Goal: Task Accomplishment & Management: Manage account settings

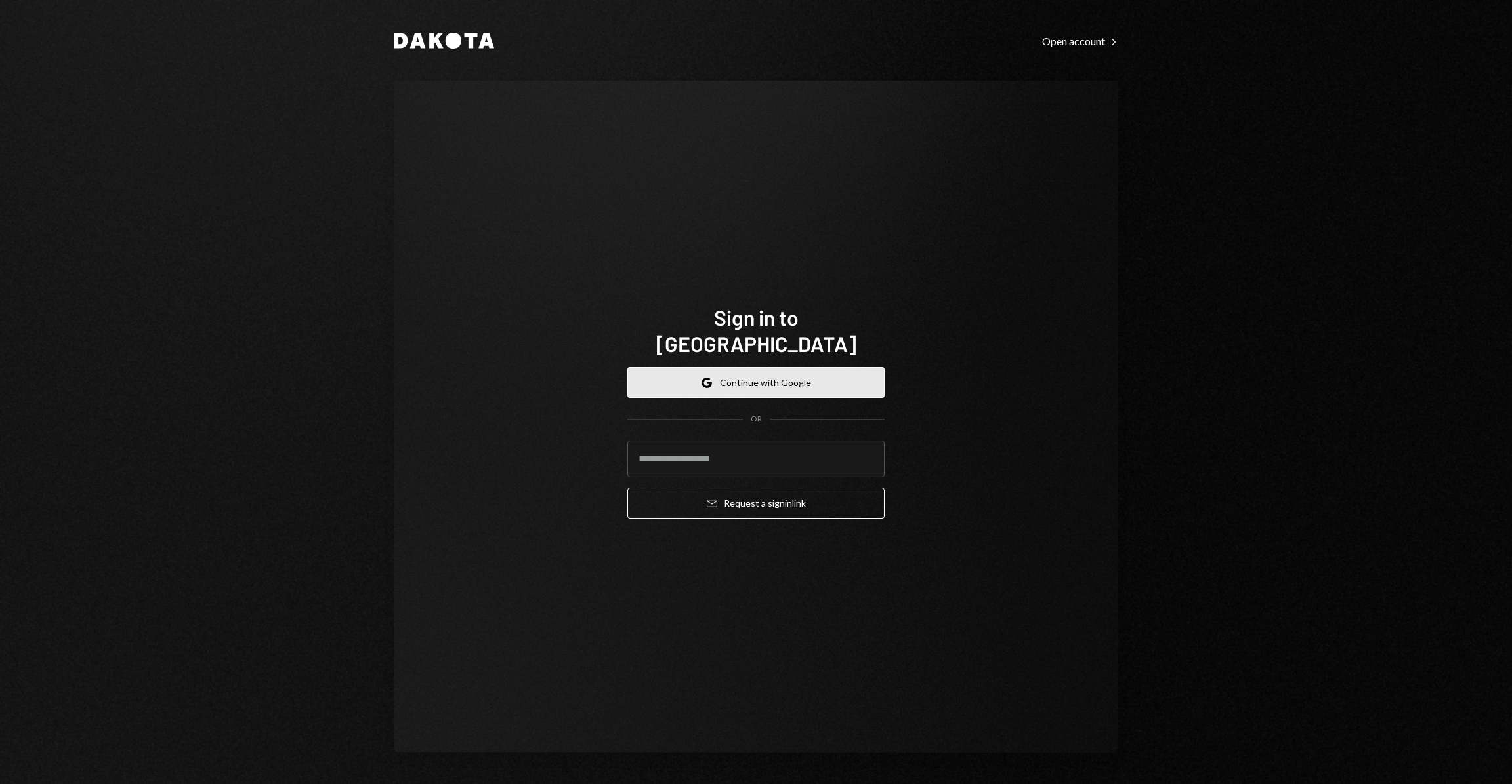
click at [780, 370] on button "Google Continue with Google" at bounding box center [755, 383] width 257 height 31
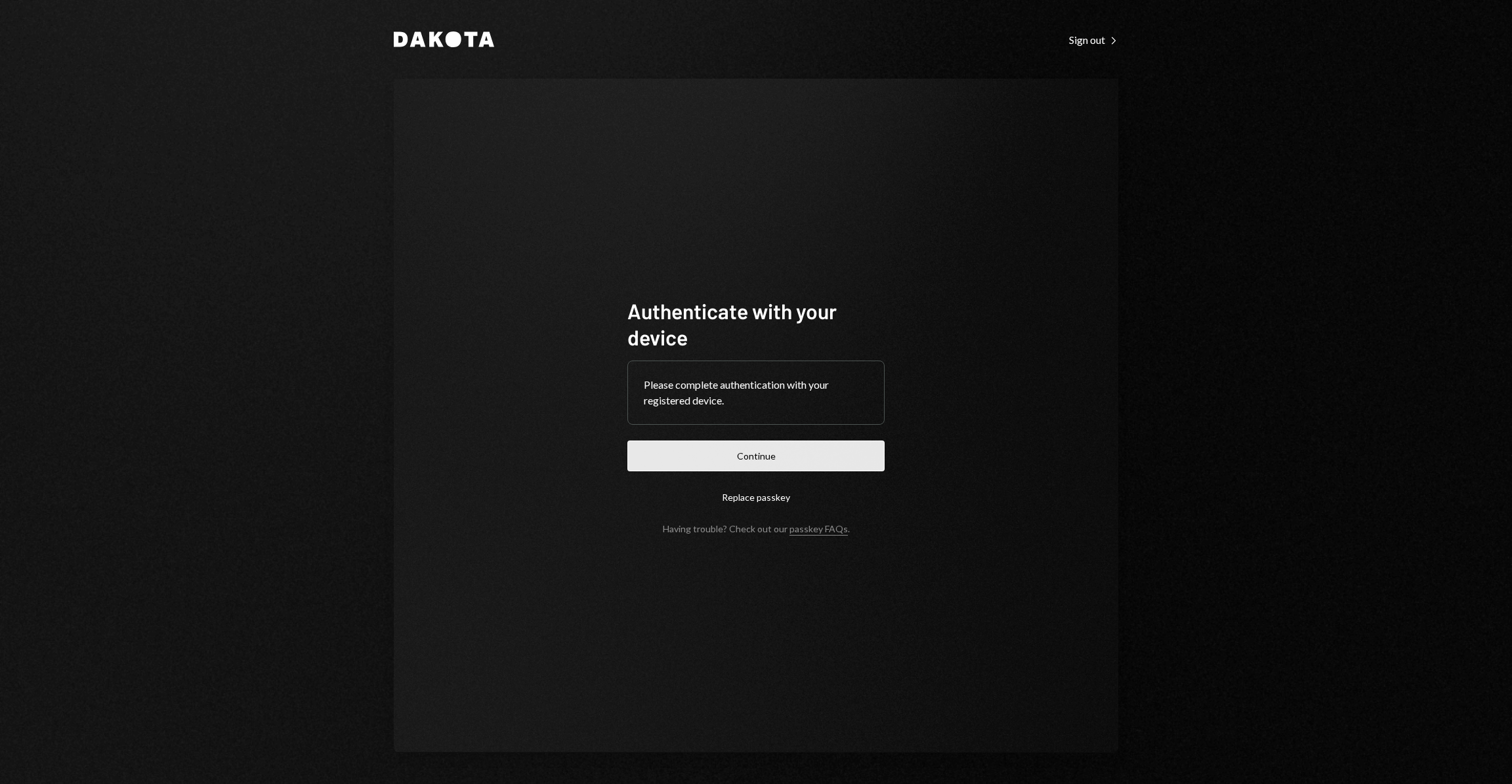
click at [758, 454] on button "Continue" at bounding box center [755, 457] width 257 height 31
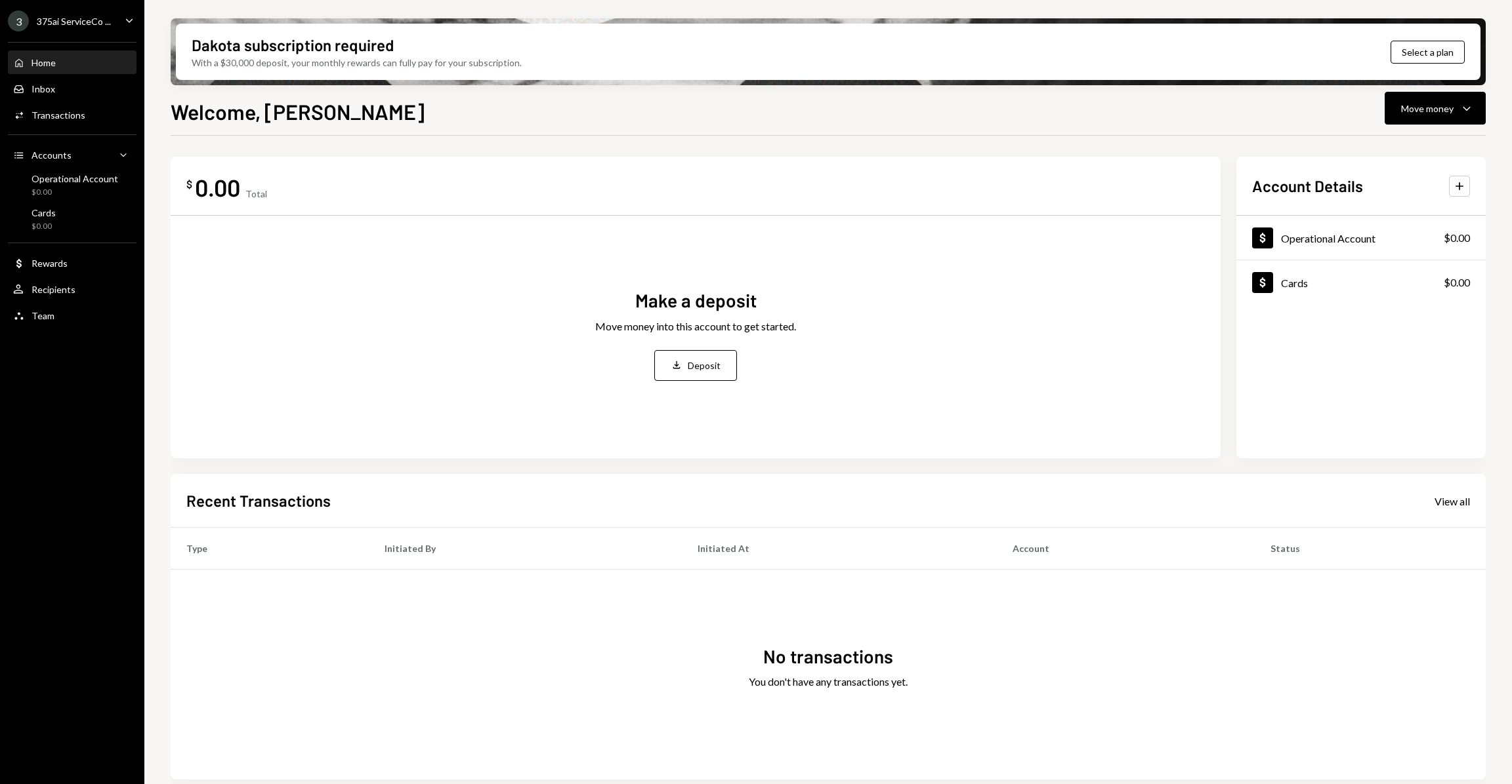
click at [76, 27] on div "3 375ai ServiceCo ..." at bounding box center [59, 21] width 103 height 21
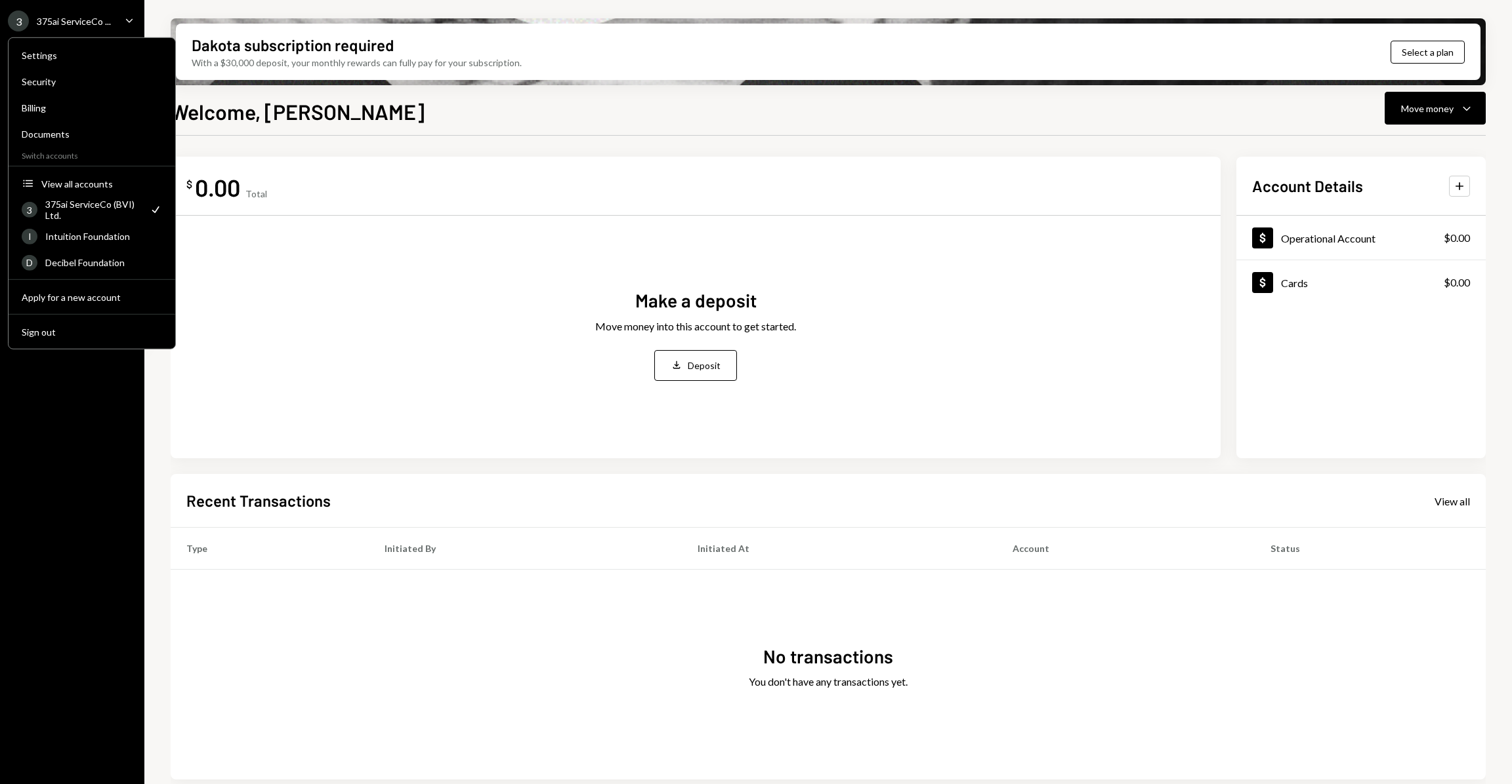
click at [955, 421] on div "Make a deposit Move money into this account to get started. Deposit Deposit" at bounding box center [695, 333] width 1018 height 216
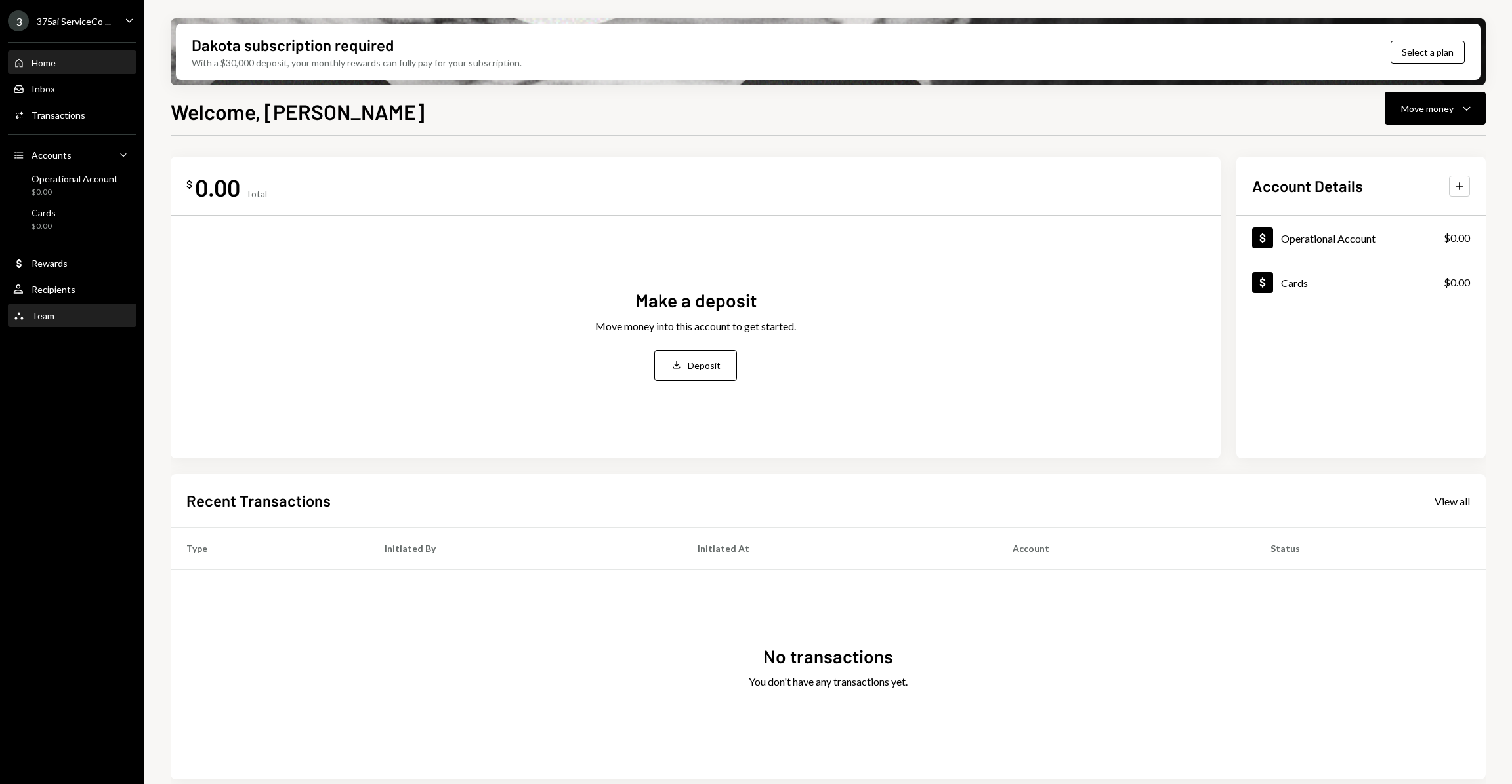
click at [49, 324] on div "Team Team" at bounding box center [71, 316] width 118 height 22
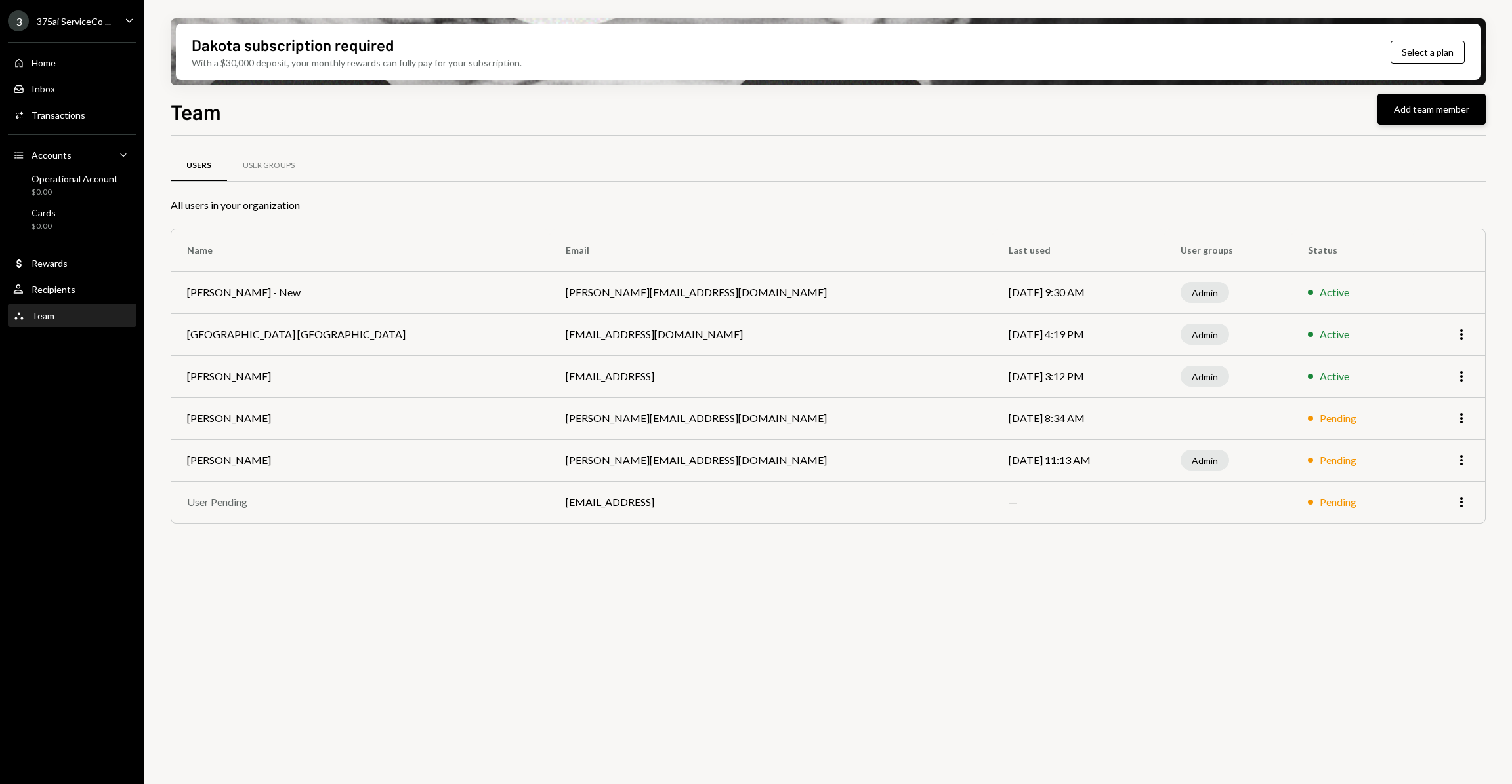
click at [1428, 113] on button "Add team member" at bounding box center [1431, 109] width 109 height 31
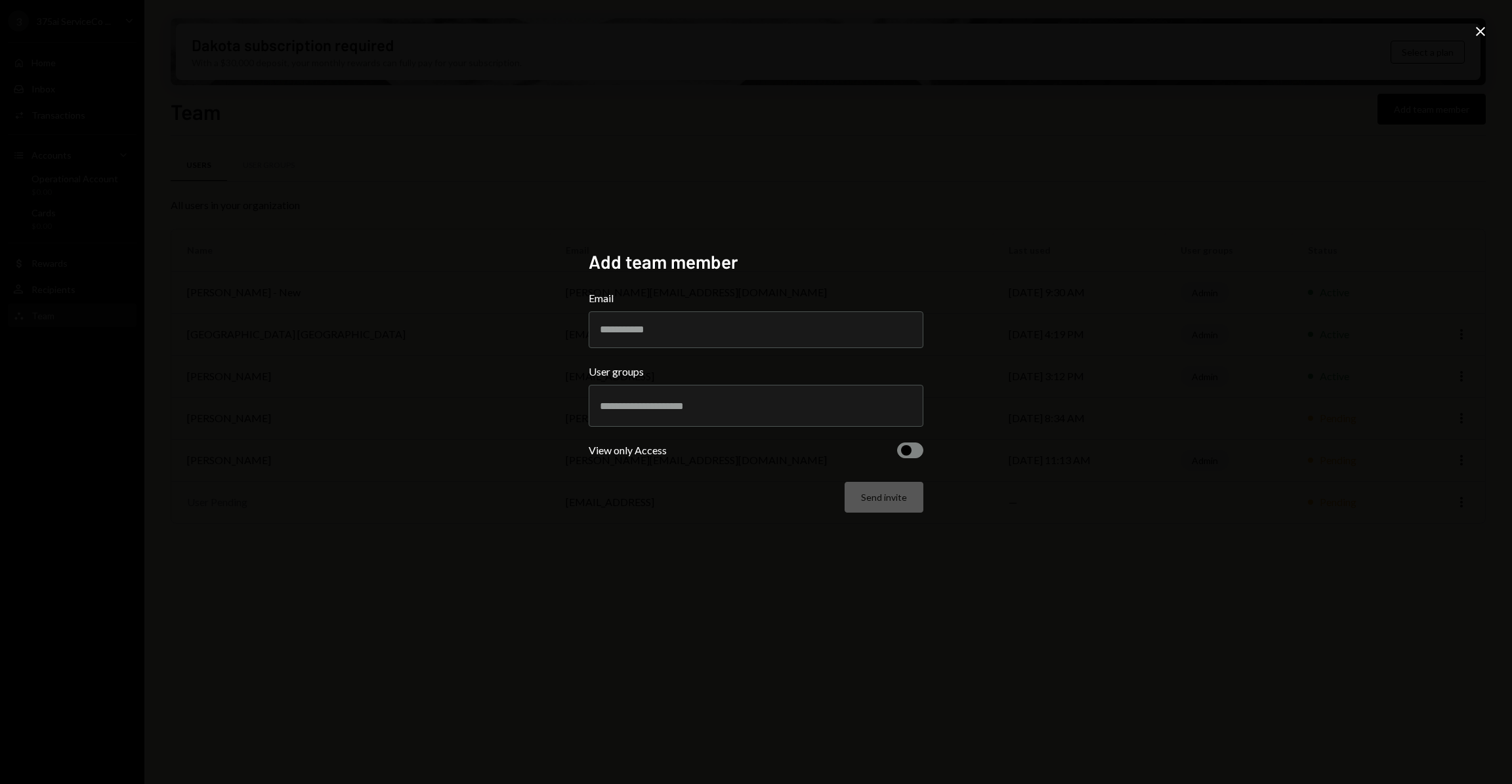
click at [918, 449] on button "button" at bounding box center [910, 451] width 26 height 16
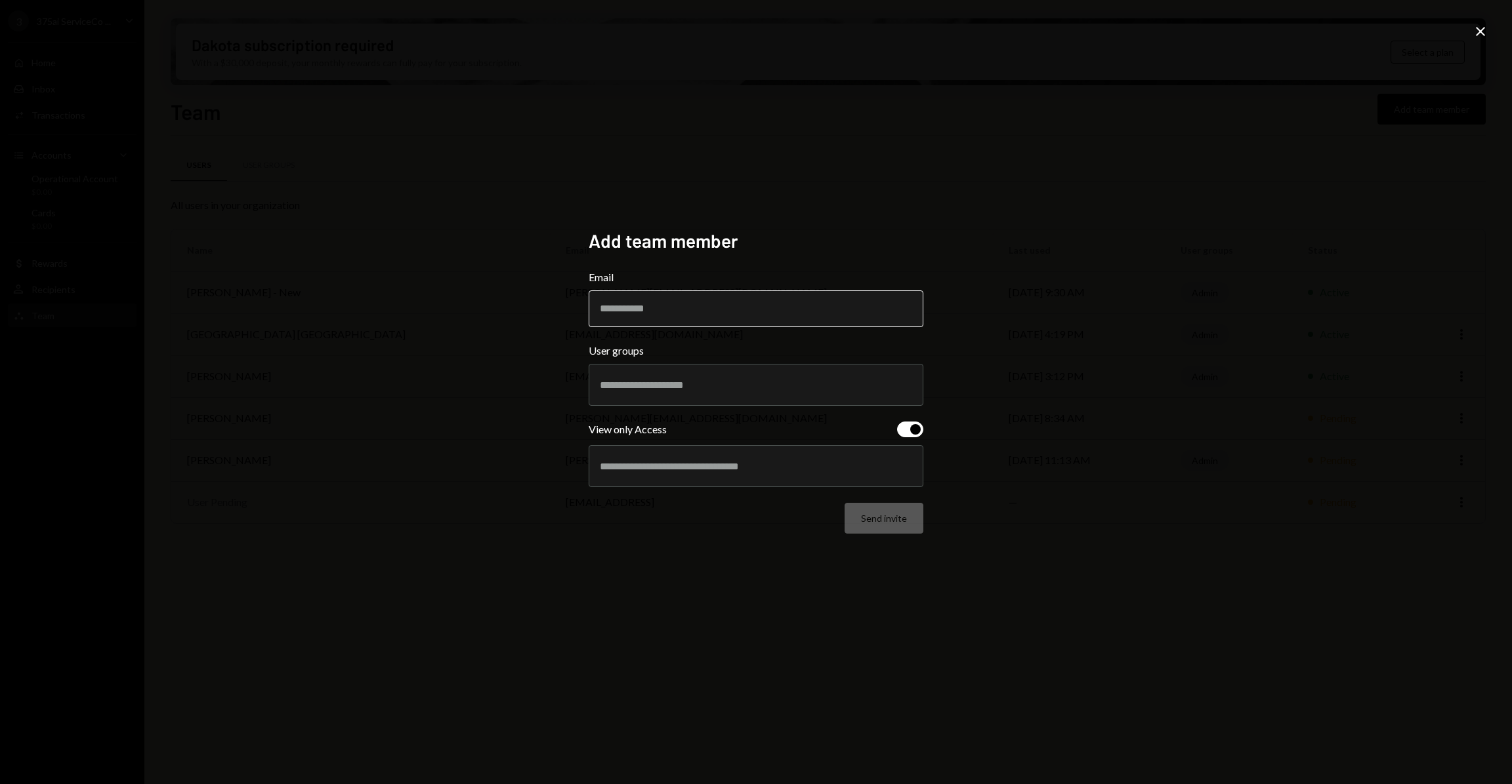
click at [752, 304] on input "Email" at bounding box center [756, 309] width 334 height 37
paste input "******"
type input "**********"
click at [734, 373] on div at bounding box center [755, 385] width 312 height 33
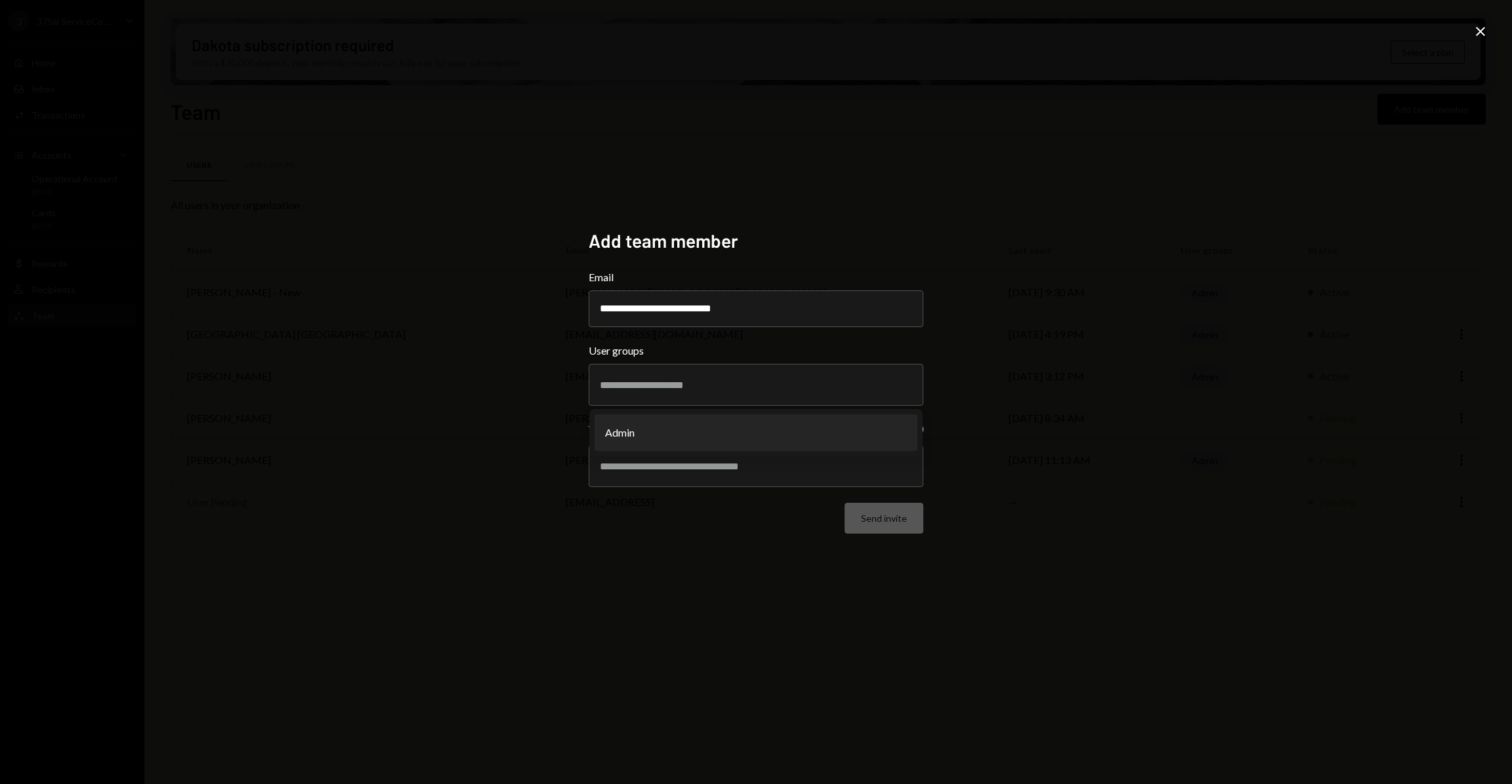
click at [1056, 429] on div "**********" at bounding box center [756, 392] width 1512 height 784
click at [820, 468] on input "text" at bounding box center [755, 466] width 312 height 12
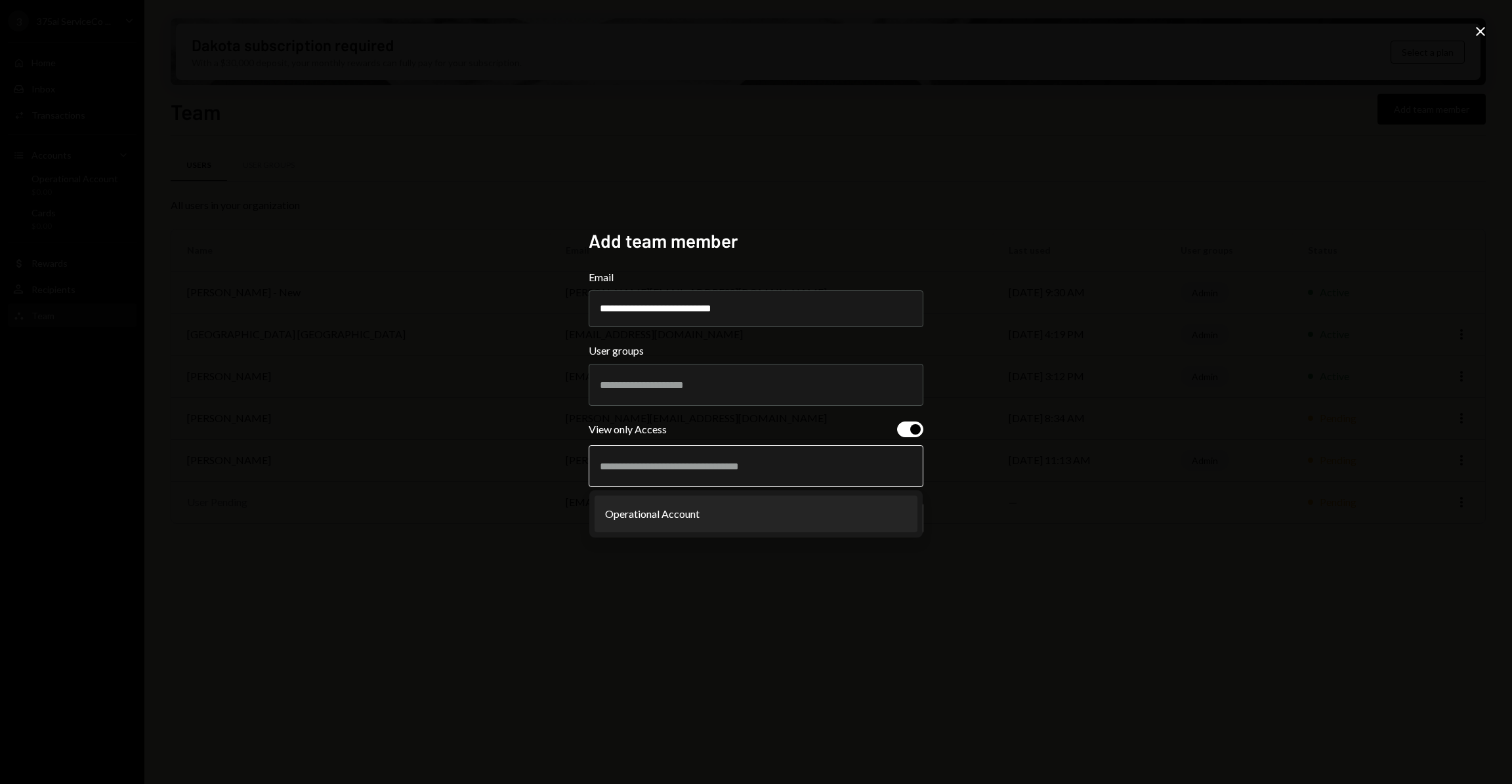
click at [694, 523] on li "Operational Account" at bounding box center [756, 514] width 323 height 37
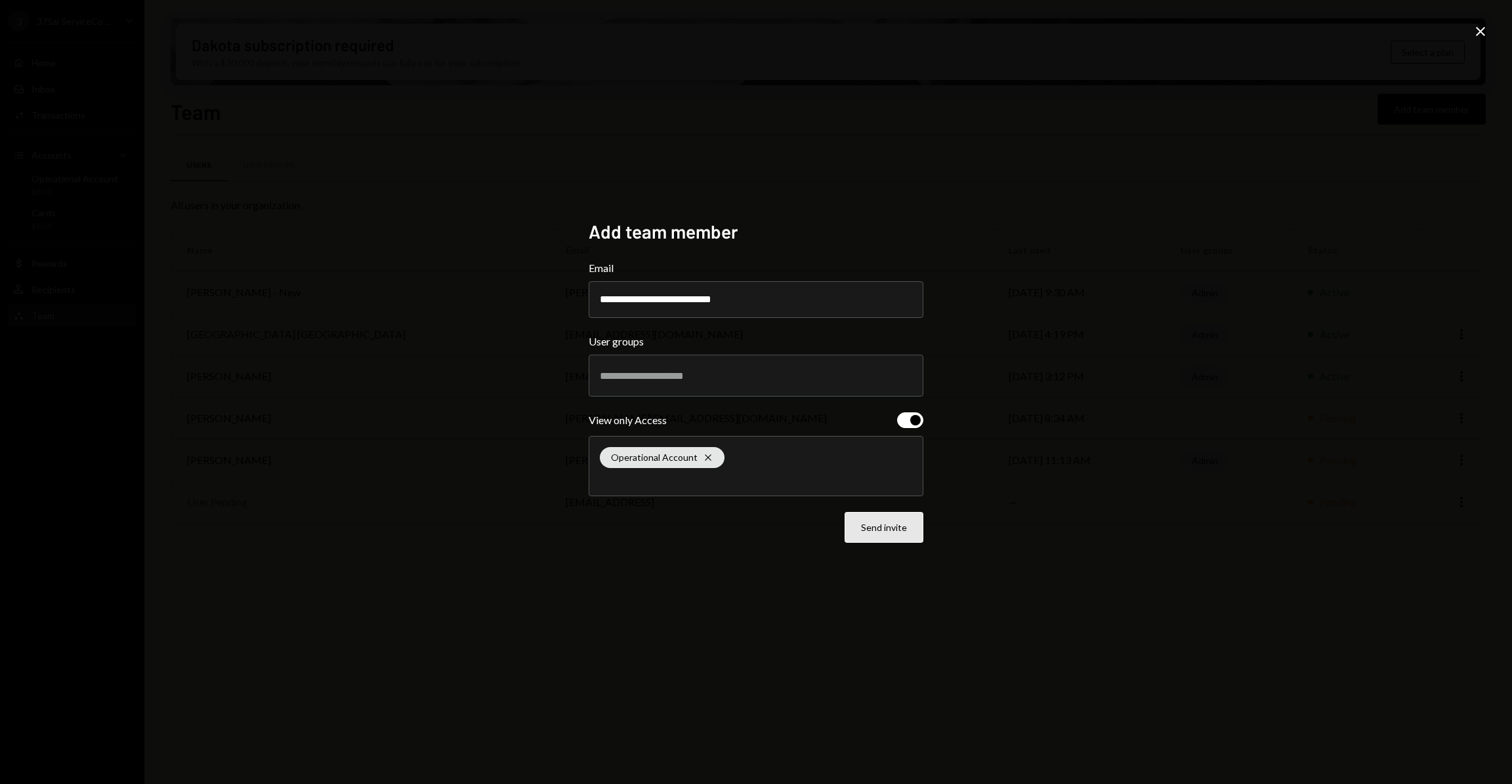
click at [857, 529] on button "Send invite" at bounding box center [883, 528] width 78 height 31
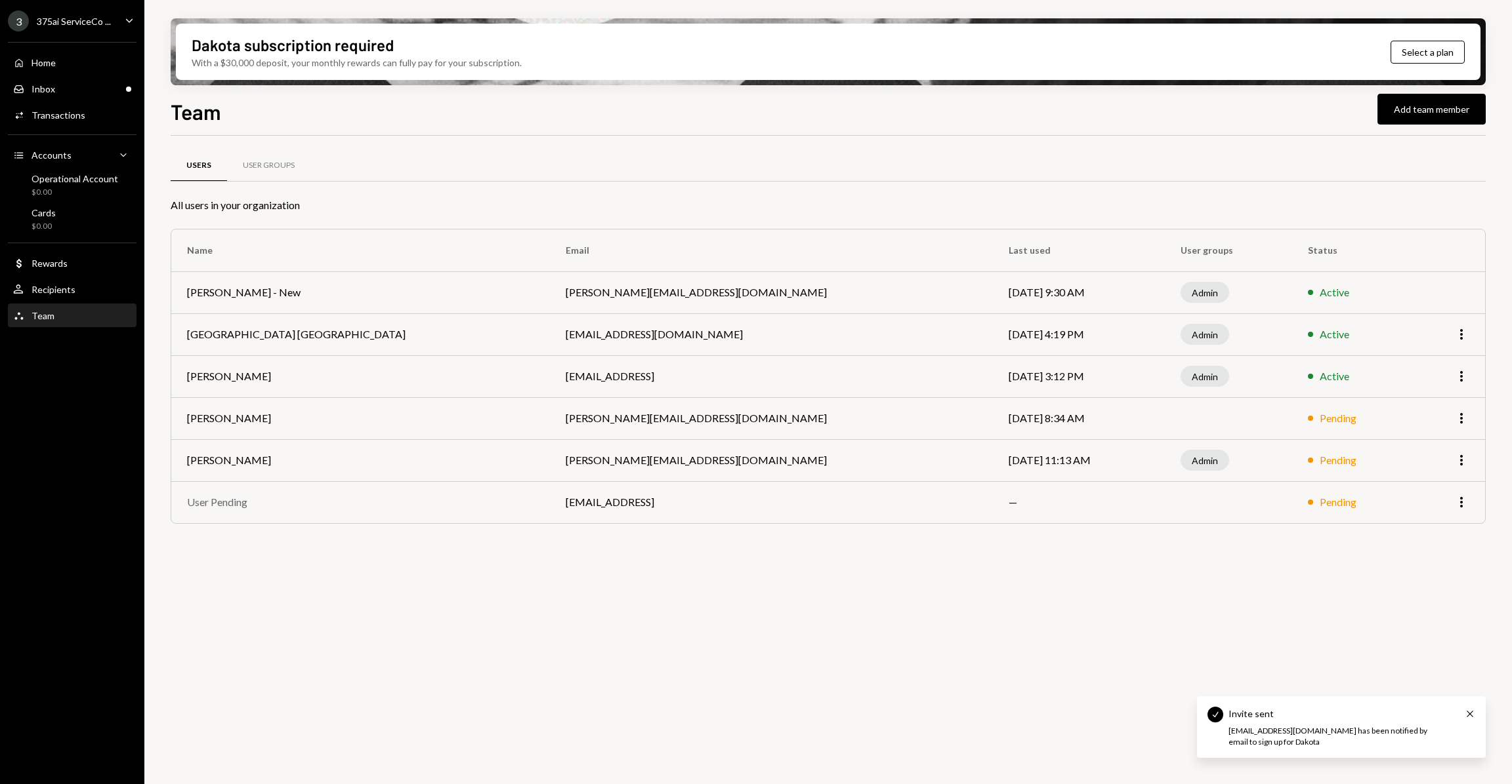
click at [128, 21] on icon "Main" at bounding box center [129, 21] width 7 height 4
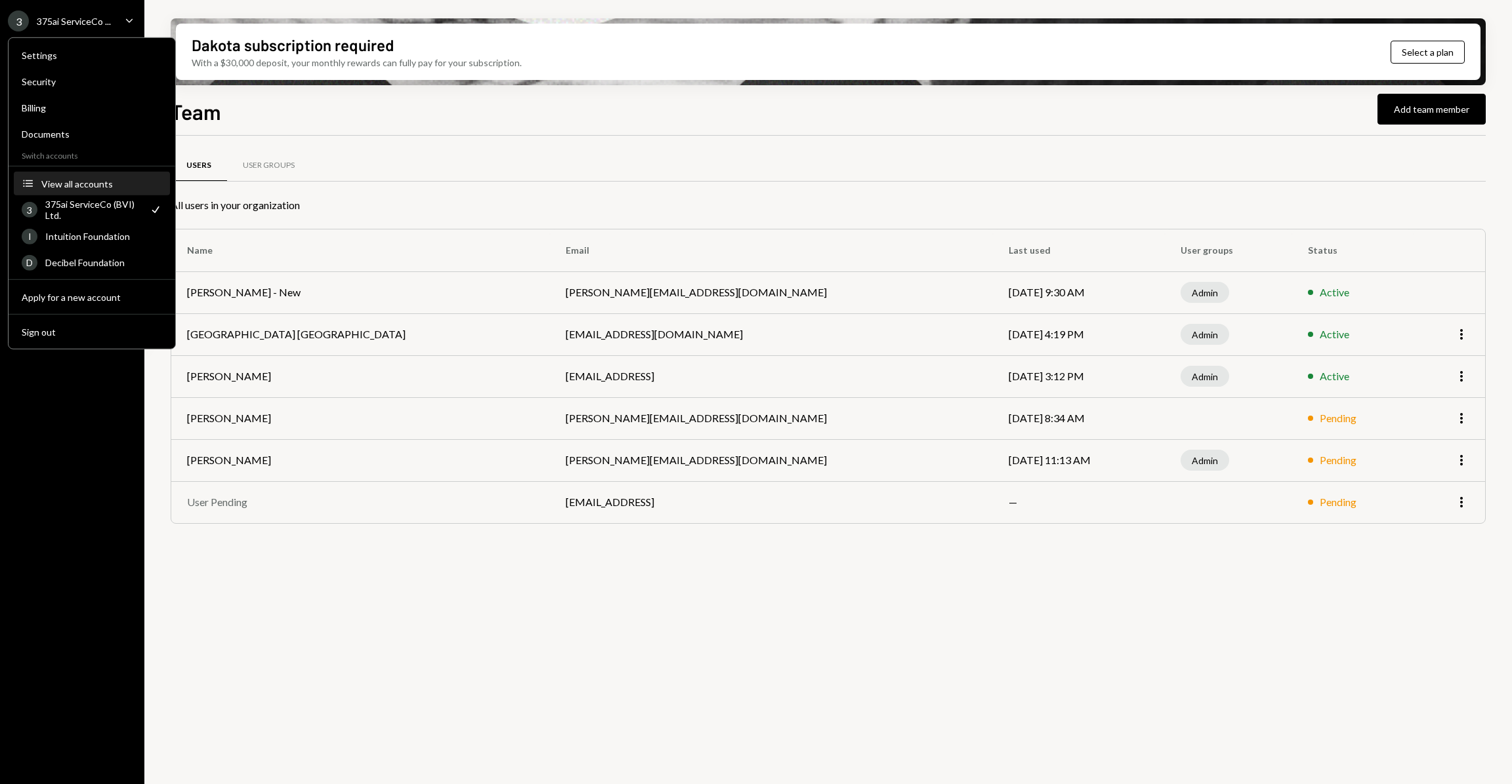
click at [90, 183] on div "View all accounts" at bounding box center [101, 183] width 120 height 11
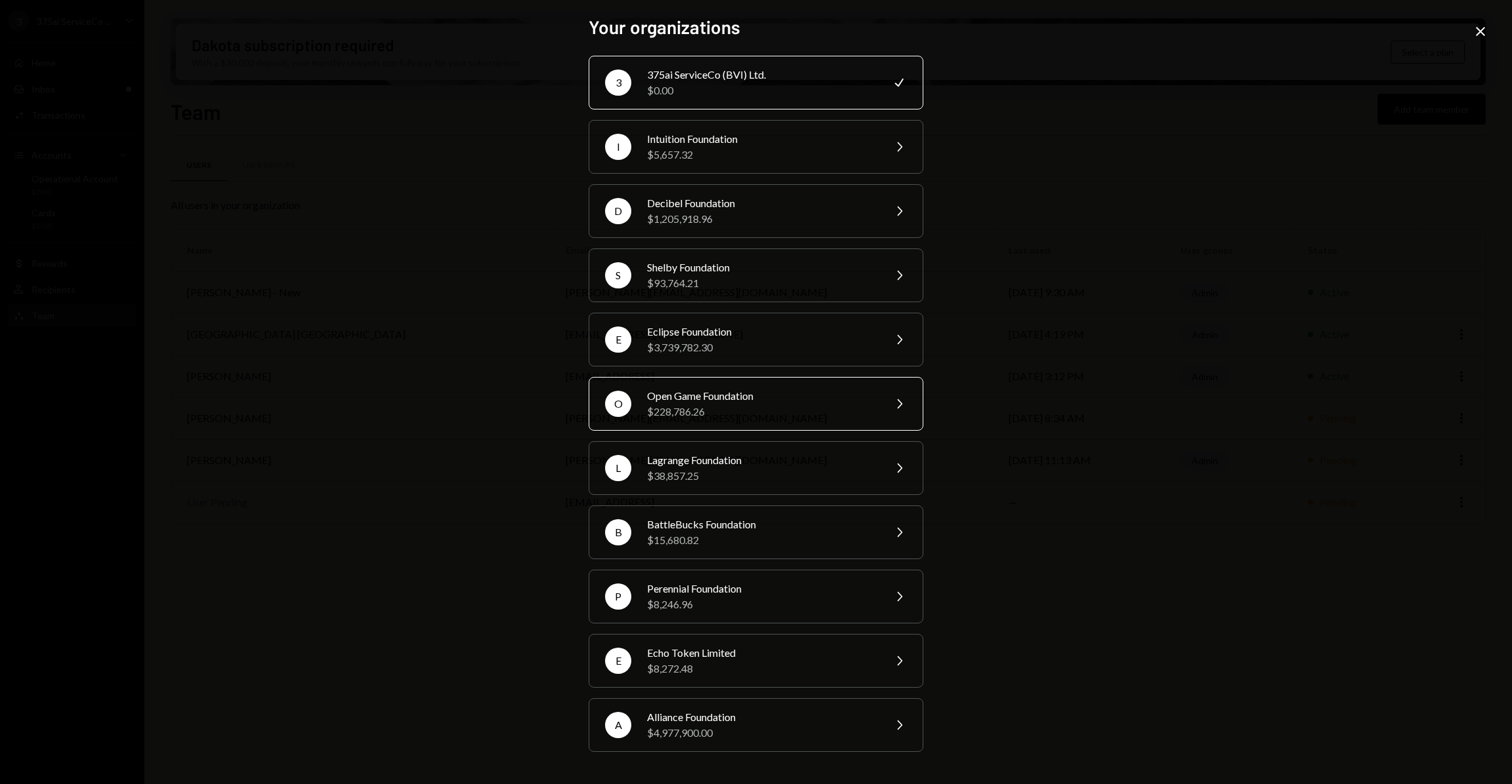
click at [745, 407] on div "$228,786.26" at bounding box center [760, 412] width 228 height 16
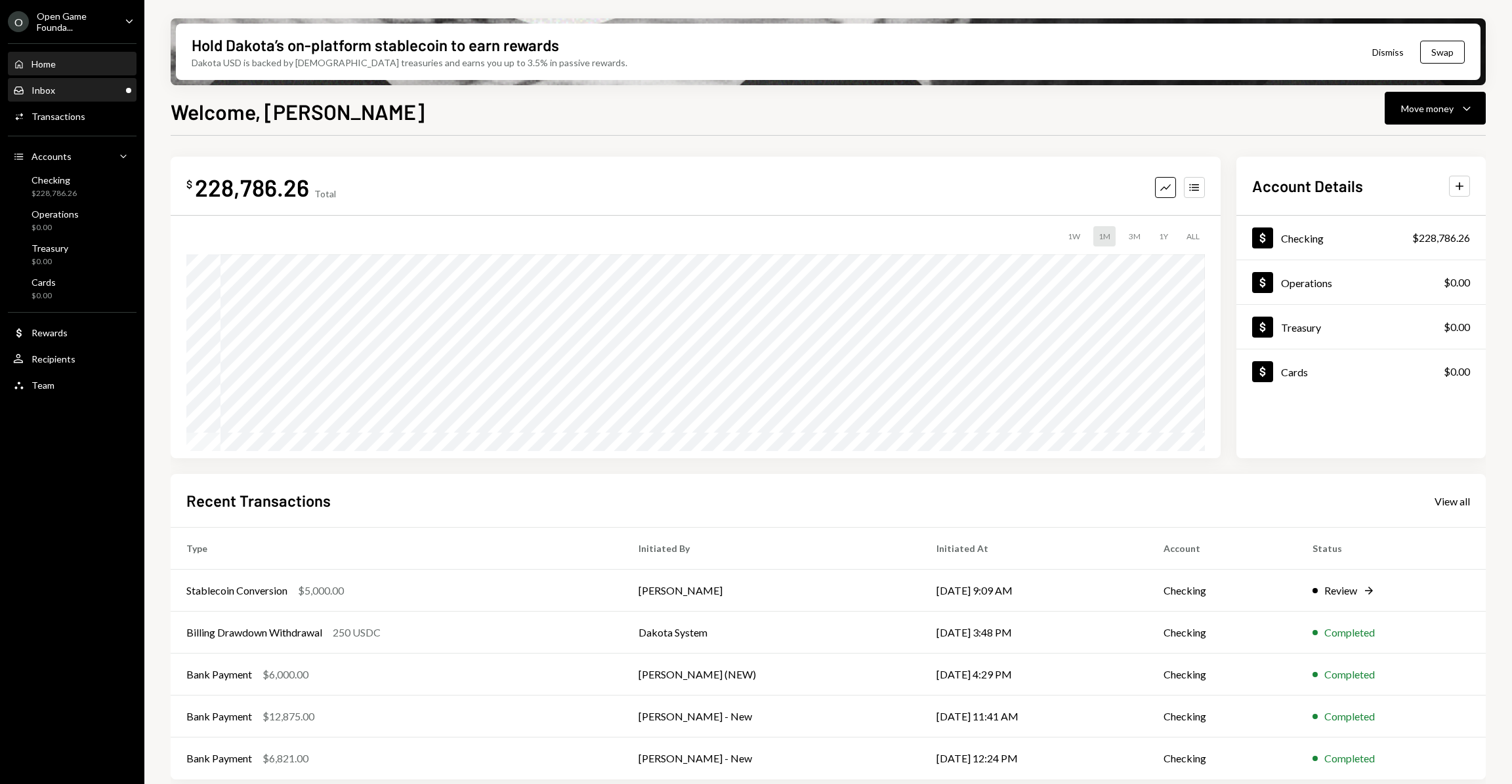
click at [53, 90] on div "Inbox" at bounding box center [43, 90] width 23 height 11
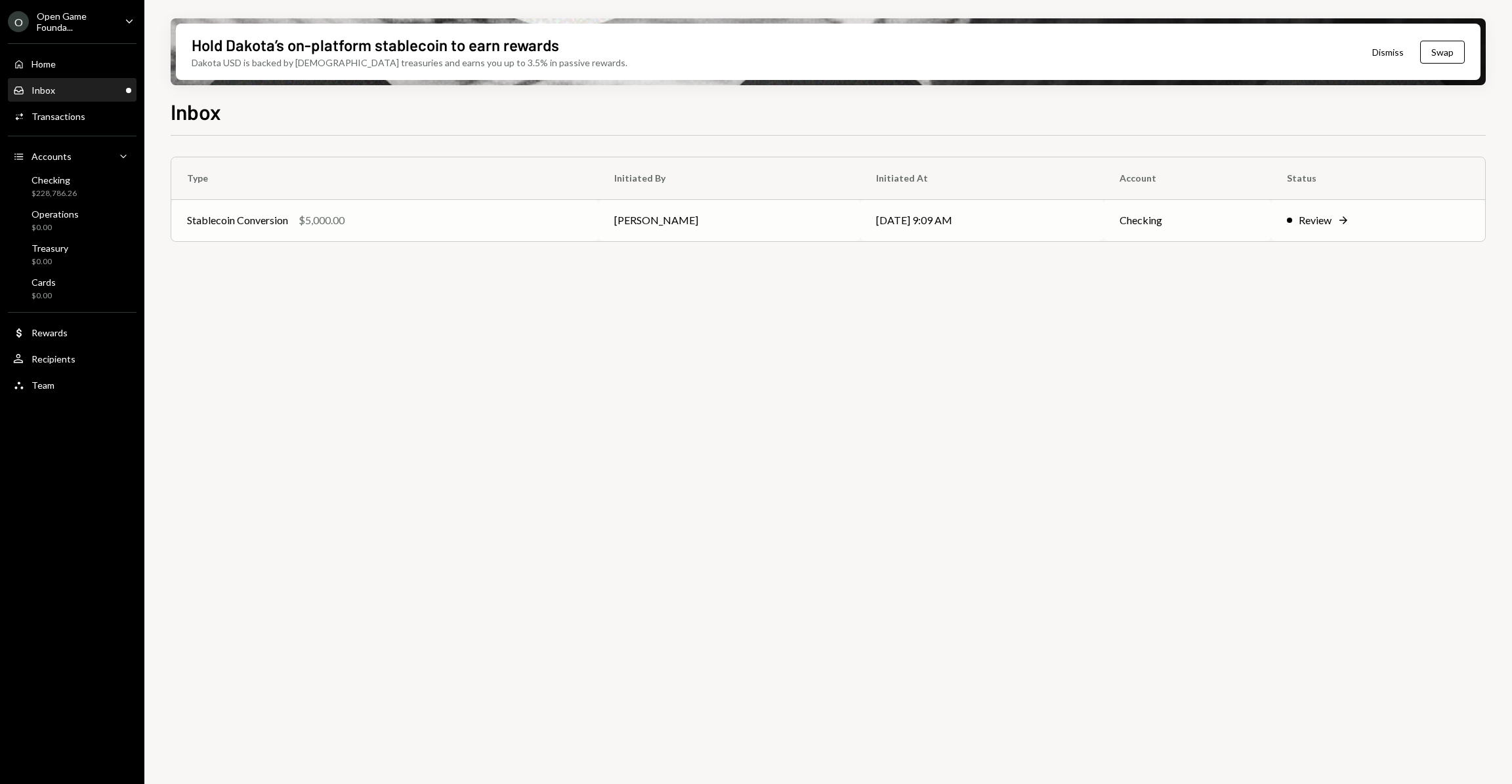
click at [665, 226] on td "[PERSON_NAME]" at bounding box center [729, 220] width 261 height 42
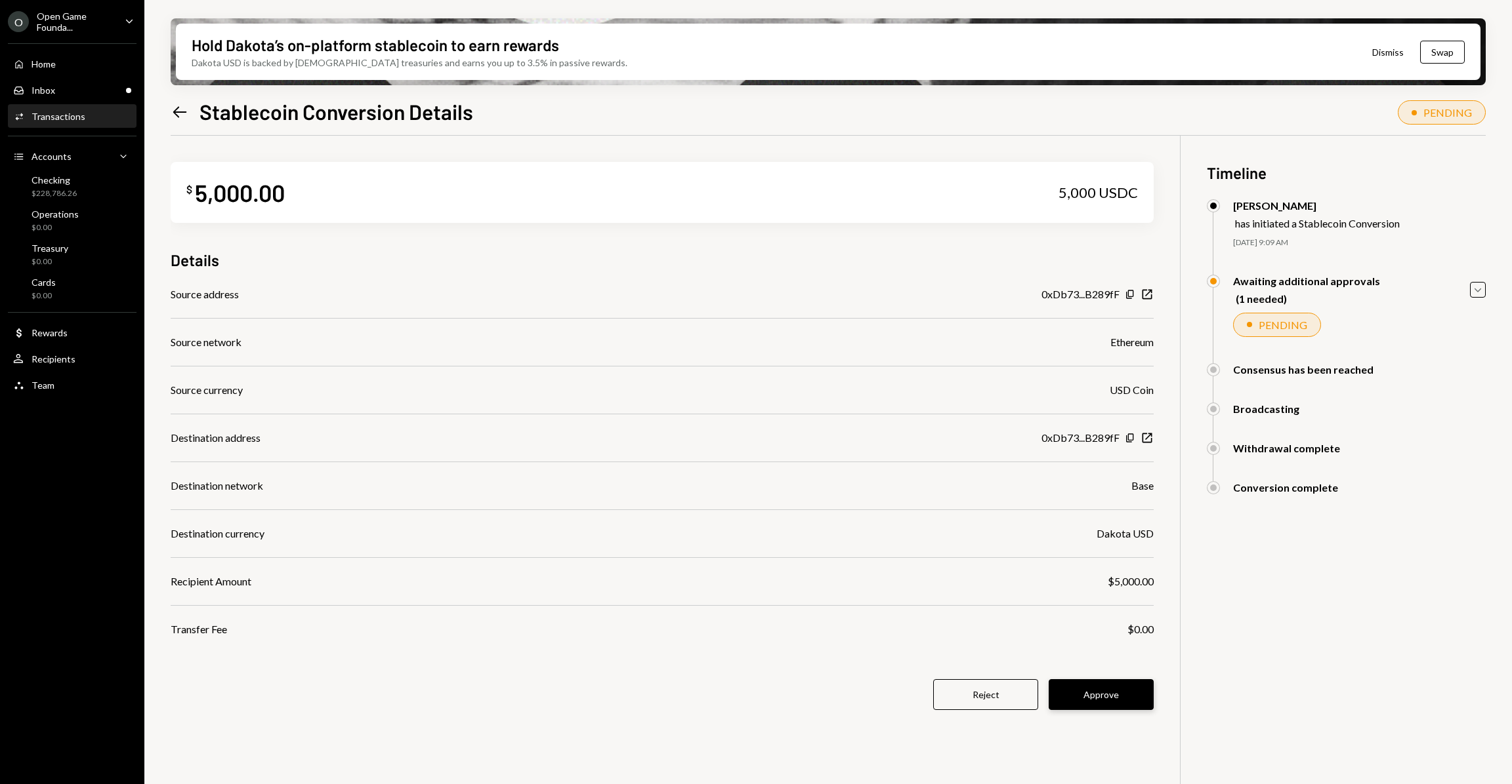
click at [1115, 692] on button "Approve" at bounding box center [1100, 695] width 105 height 31
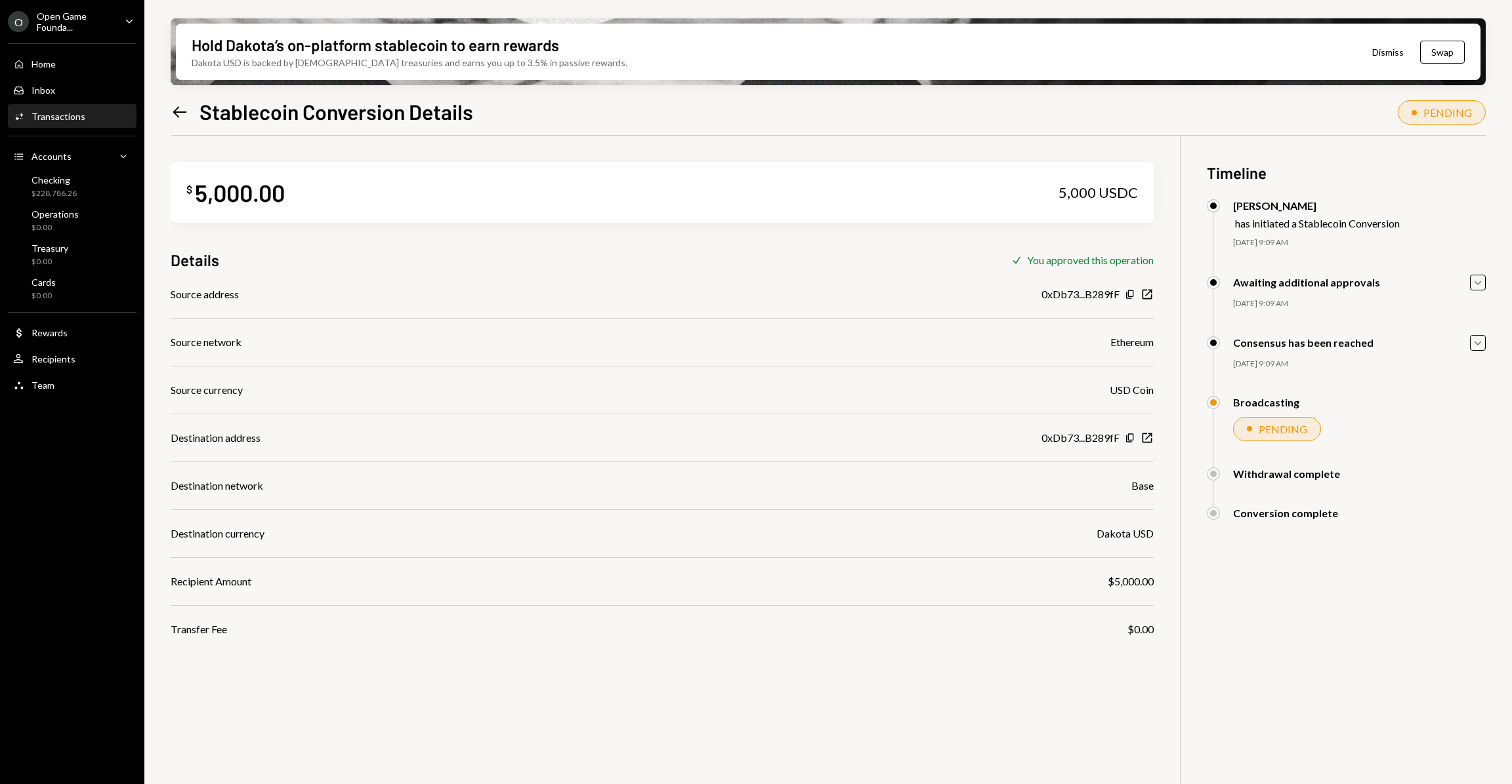
click at [675, 685] on div "$ 5,000.00 5,000 USDC Details Check You approved this operation Source address …" at bounding box center [827, 528] width 1314 height 784
click at [712, 676] on div "$ 5,000.00 5,000 USDC Details Check You approved this operation Source address …" at bounding box center [827, 528] width 1314 height 784
click at [637, 441] on div "Destination address 0xDb73...B289fF Copy New Window" at bounding box center [661, 438] width 983 height 16
click at [932, 751] on div "$ 5,000.00 5,000 USDC Details Check You approved this operation Source address …" at bounding box center [827, 528] width 1314 height 784
click at [856, 723] on div "$ 5,000.00 5,000 USDC Details Check You approved this operation Source address …" at bounding box center [827, 528] width 1314 height 784
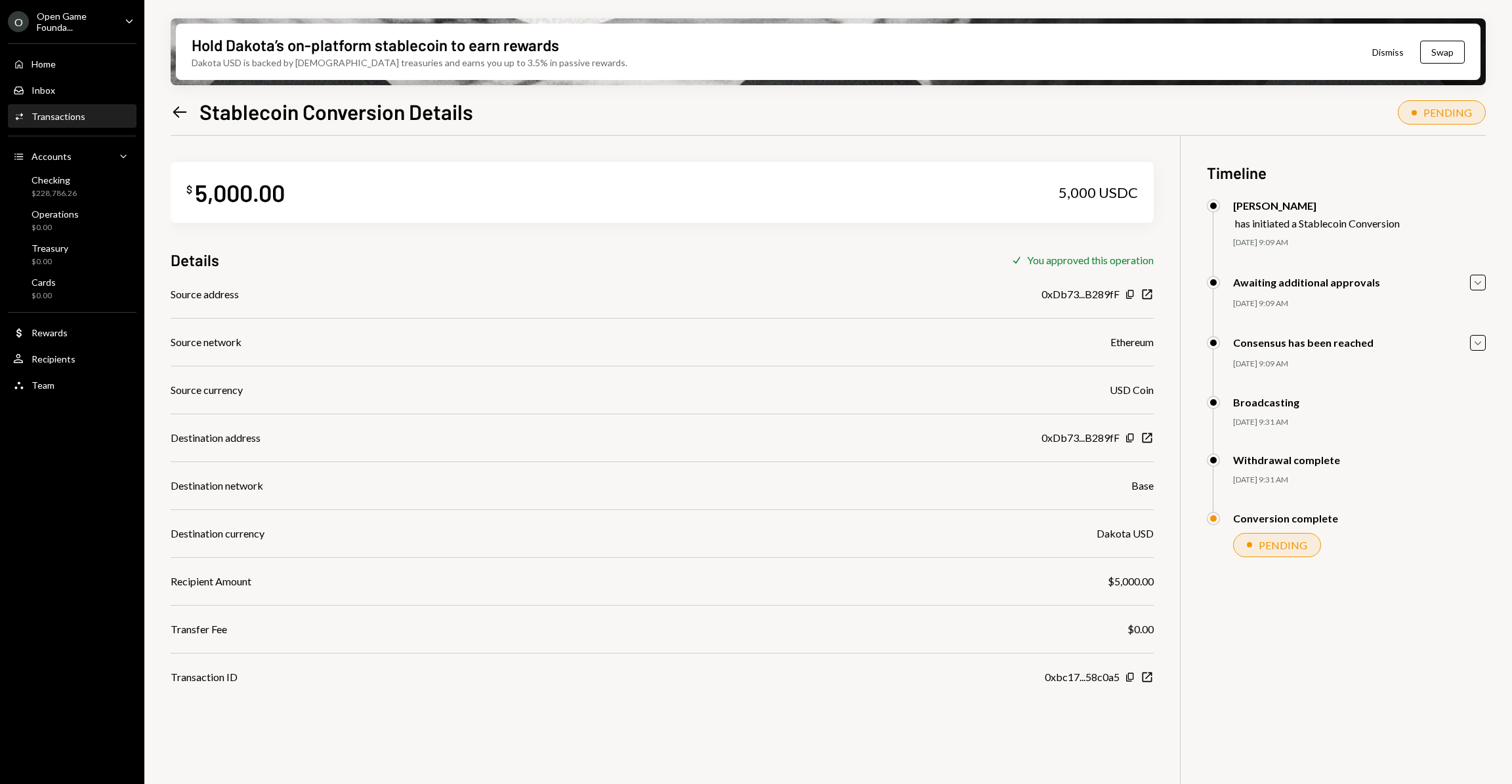
click at [866, 727] on div "$ 5,000.00 5,000 USDC Details Check You approved this operation Source address …" at bounding box center [827, 528] width 1314 height 784
click at [1008, 741] on div "$ 5,000.00 5,000 USDC Details Check You approved this operation Source address …" at bounding box center [827, 528] width 1314 height 784
click at [153, 133] on div "Hold Dakota’s on-platform stablecoin to earn rewards Dakota USD is backed by U.…" at bounding box center [828, 392] width 1367 height 784
click at [151, 95] on div "Hold Dakota’s on-platform stablecoin to earn rewards Dakota USD is backed by U.…" at bounding box center [828, 392] width 1367 height 784
click at [151, 204] on div "Hold Dakota’s on-platform stablecoin to earn rewards Dakota USD is backed by U.…" at bounding box center [828, 392] width 1367 height 784
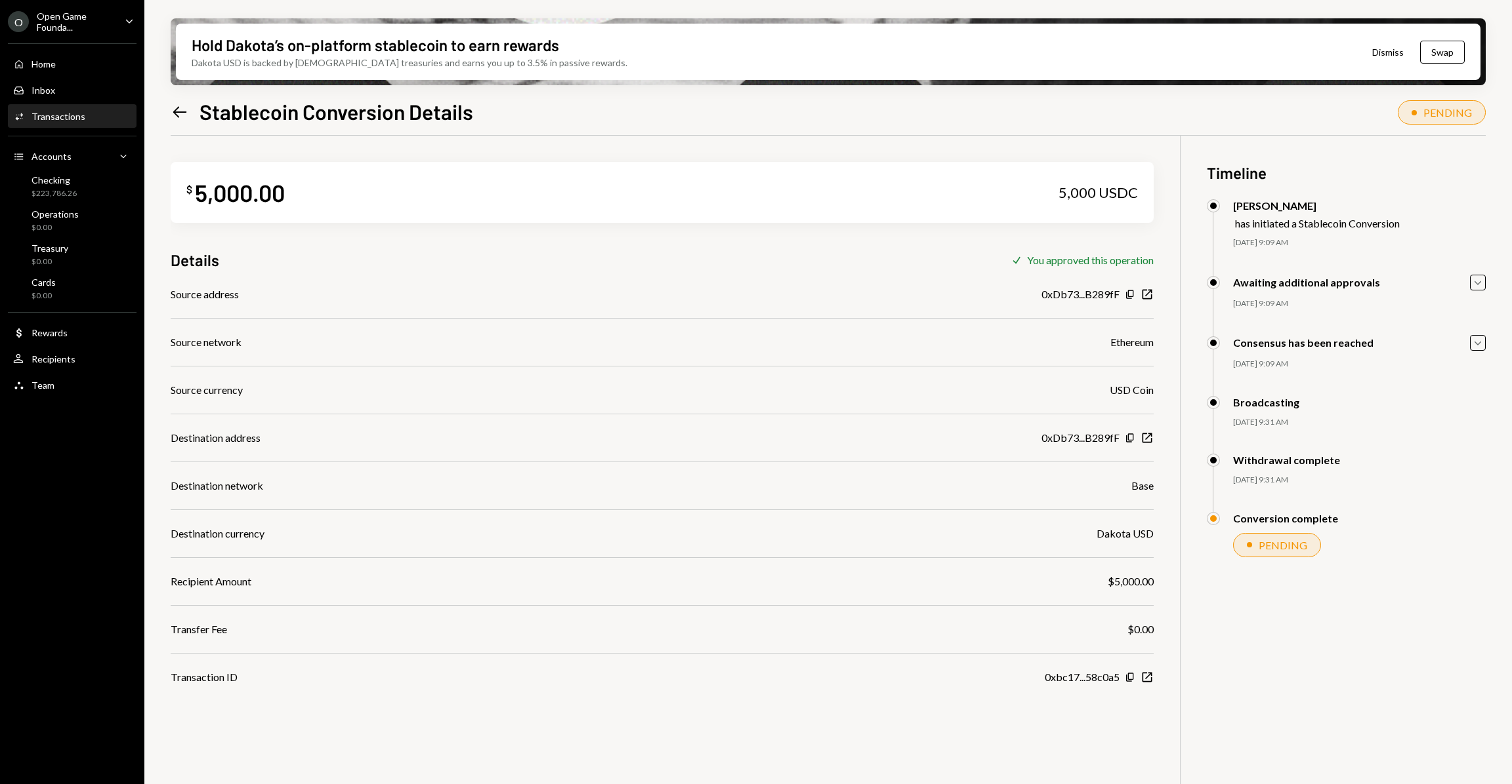
click at [152, 308] on div "Hold Dakota’s on-platform stablecoin to earn rewards Dakota USD is backed by U.…" at bounding box center [828, 392] width 1367 height 784
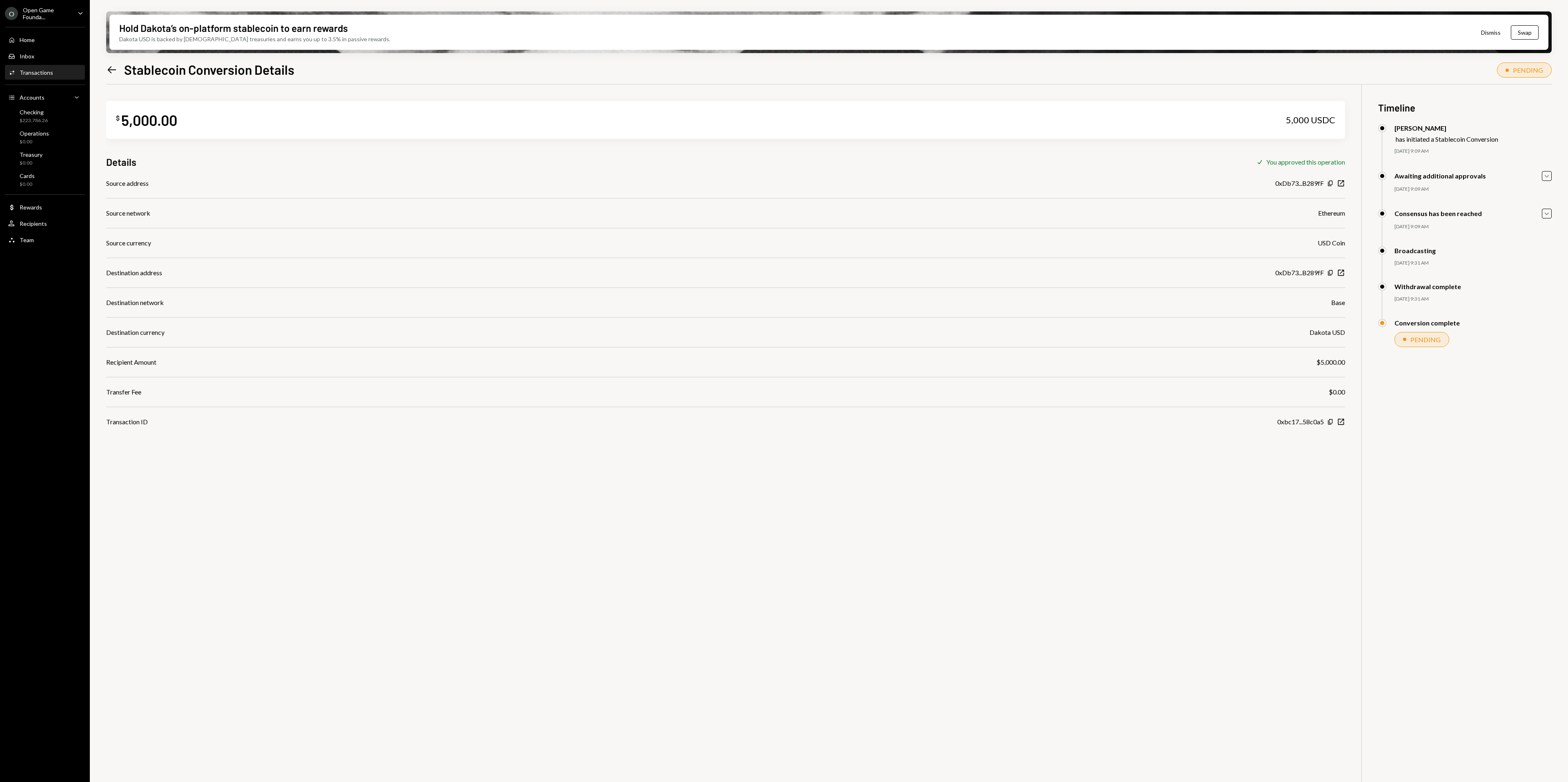
click at [74, 19] on div "O Open Game Founda... Caret Down" at bounding box center [45, 13] width 90 height 14
click at [218, 145] on div "$ 5,000.00 5,000 USDC Details Check You approved this operation Source address …" at bounding box center [725, 256] width 1239 height 342
click at [39, 55] on div "Inbox Inbox" at bounding box center [44, 57] width 74 height 7
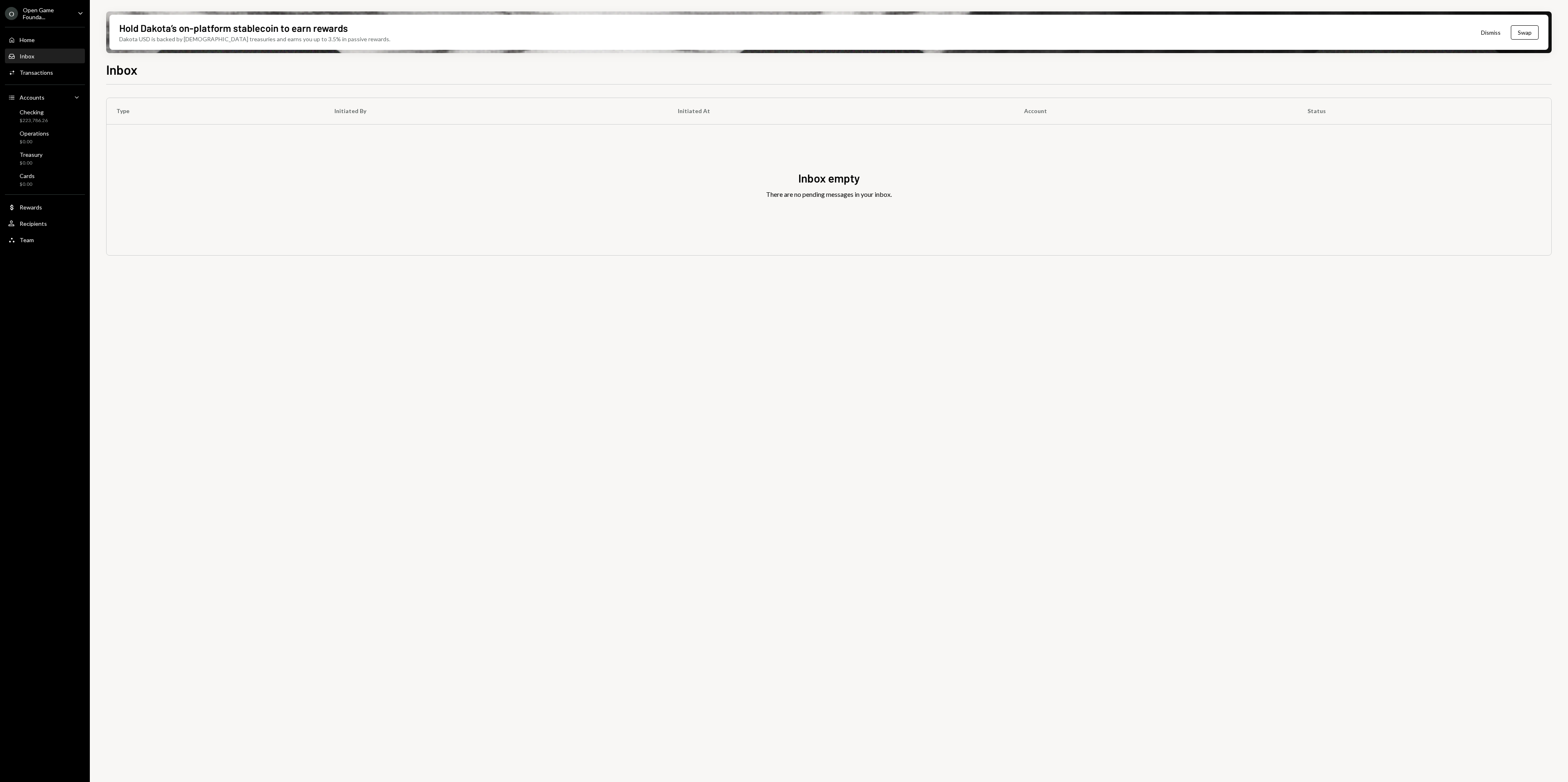
click at [55, 13] on div "Open Game Founda..." at bounding box center [47, 13] width 48 height 14
click at [54, 113] on div "View all accounts" at bounding box center [63, 114] width 75 height 7
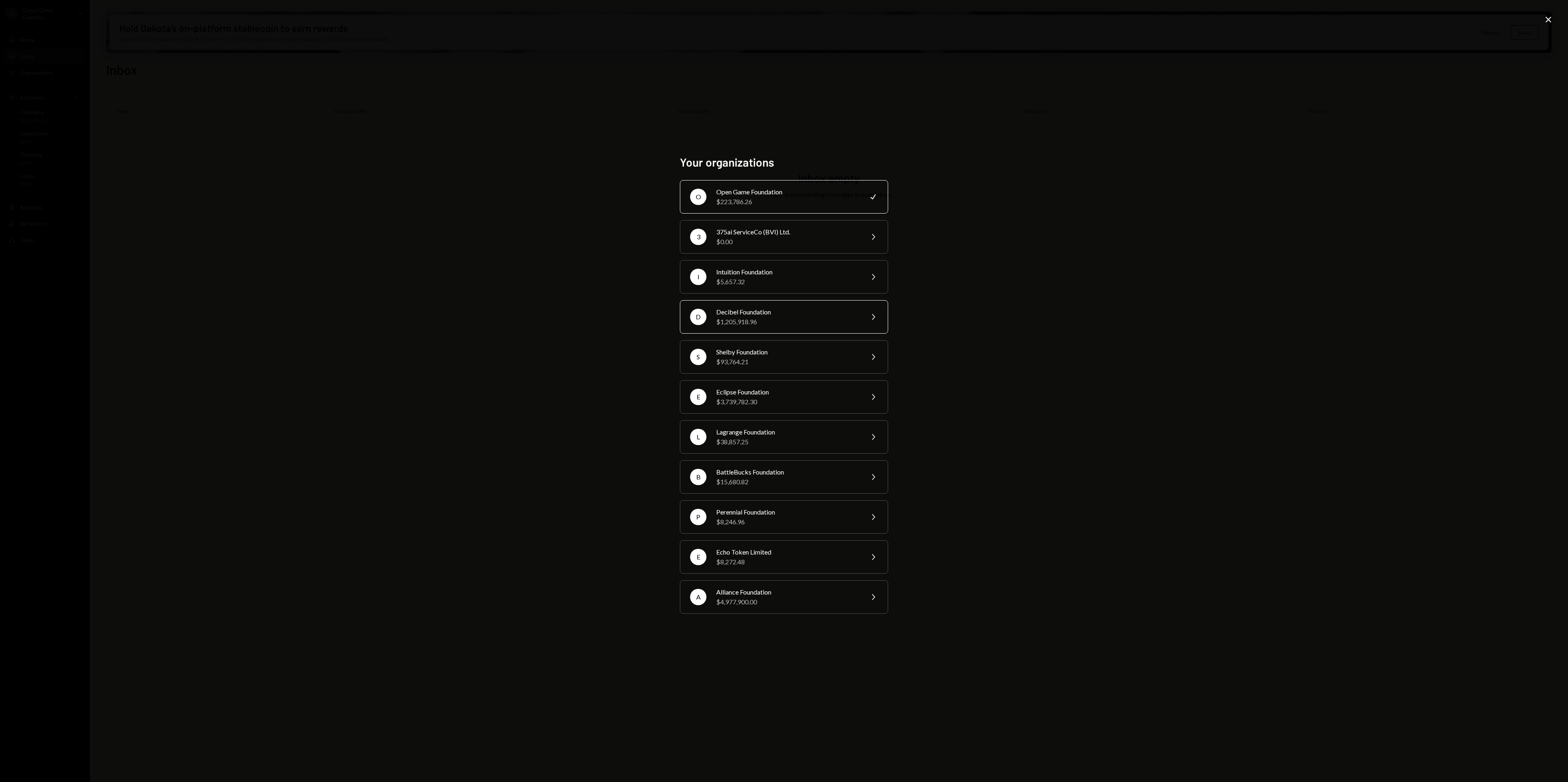
click at [779, 317] on div "$1,205,918.96" at bounding box center [787, 322] width 142 height 10
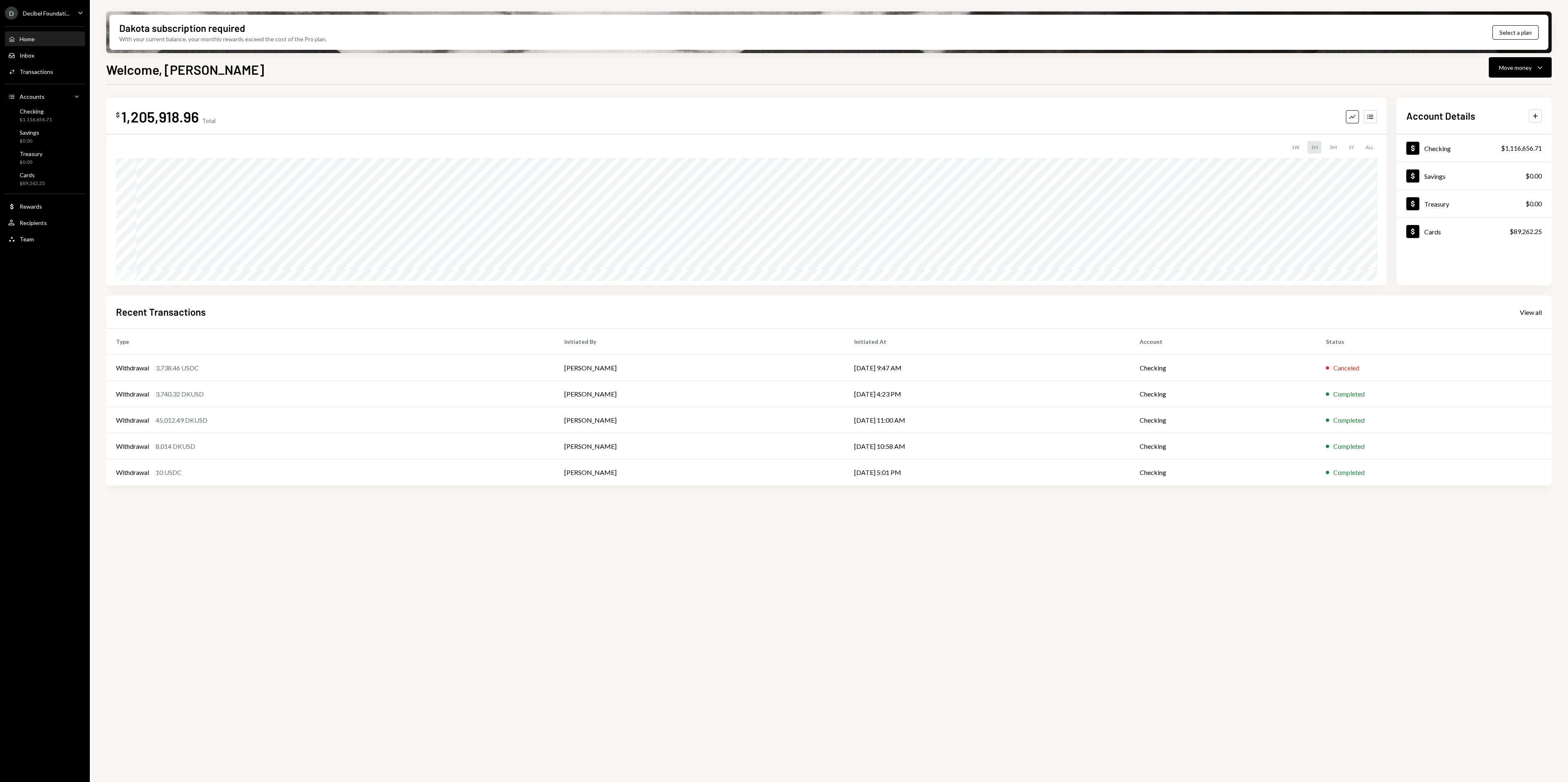
click at [57, 18] on div "D Decibel Foundati..." at bounding box center [37, 13] width 65 height 13
click at [51, 112] on div "View all accounts" at bounding box center [63, 114] width 75 height 7
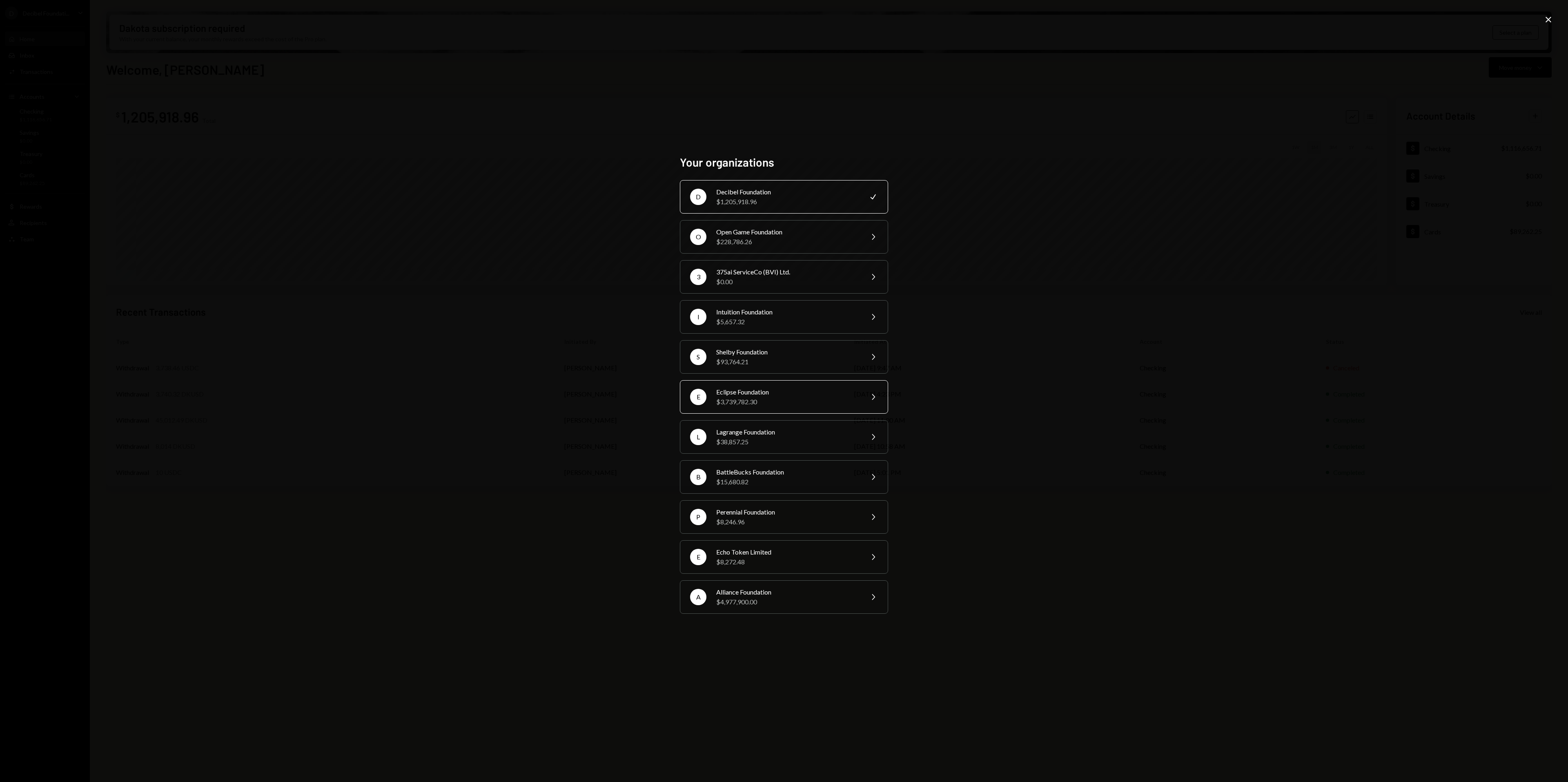
click at [783, 394] on div "Eclipse Foundation" at bounding box center [787, 392] width 142 height 10
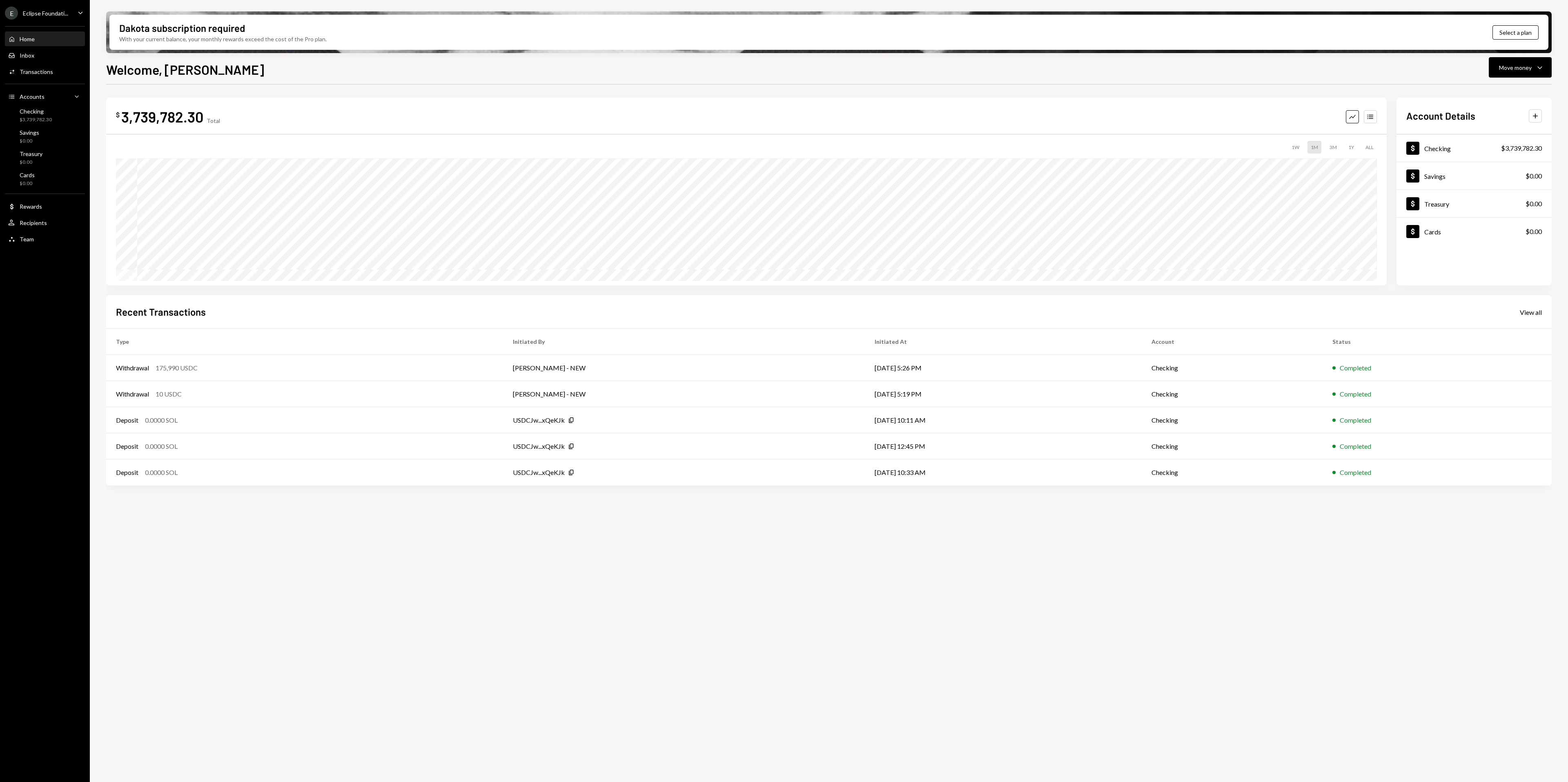
click at [61, 15] on div "Eclipse Foundati..." at bounding box center [46, 13] width 45 height 7
click at [64, 116] on div "View all accounts" at bounding box center [63, 114] width 75 height 7
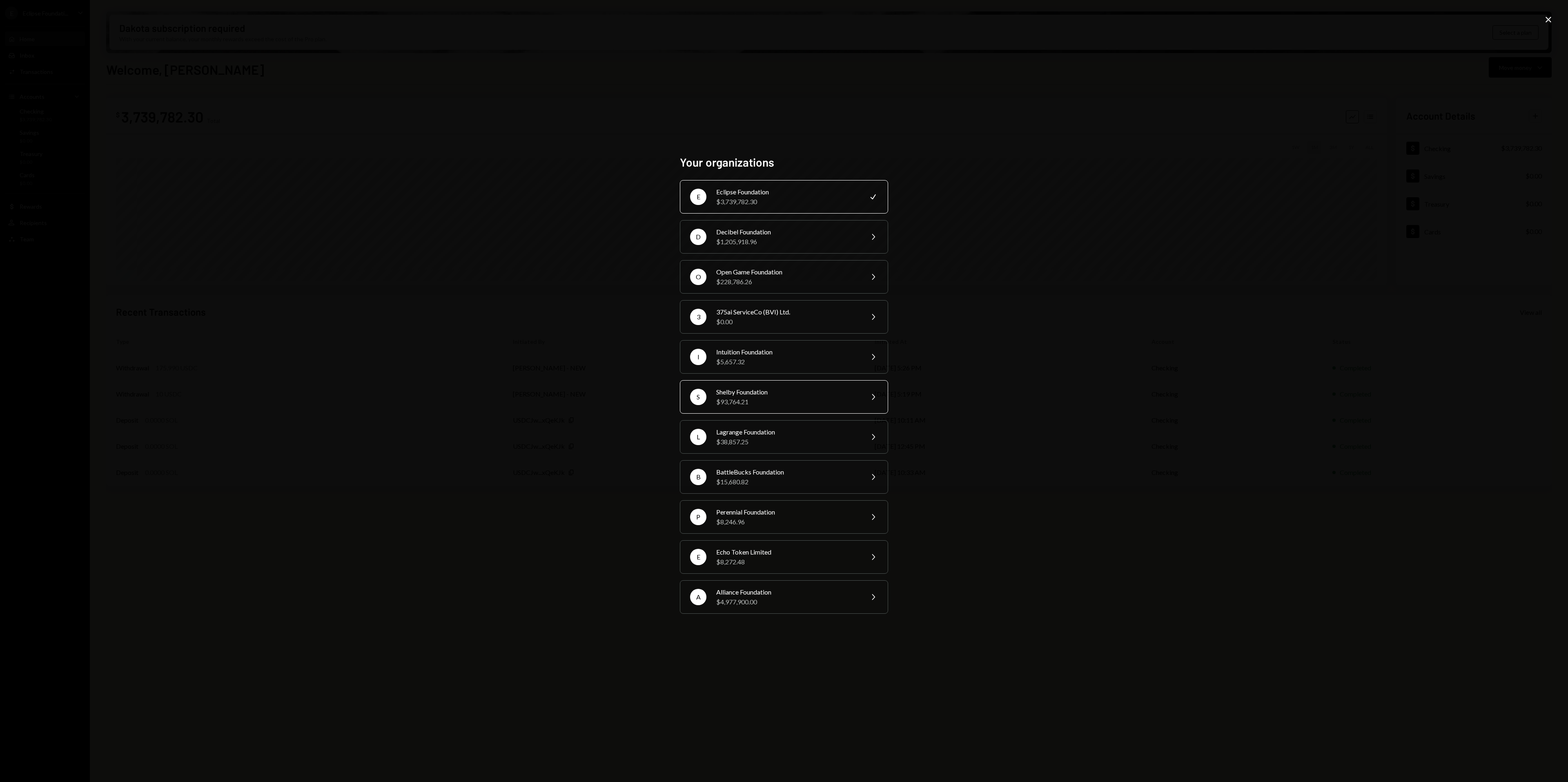
click at [785, 391] on div "Shelby Foundation" at bounding box center [787, 392] width 142 height 10
